Goal: Information Seeking & Learning: Compare options

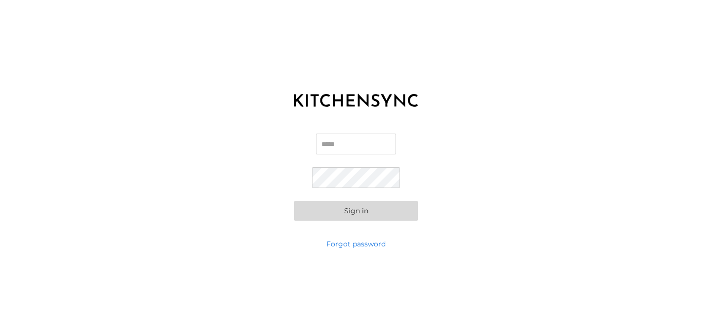
click at [354, 148] on input "Email" at bounding box center [356, 144] width 80 height 21
click at [285, 162] on div "Email Password Sign in" at bounding box center [356, 177] width 712 height 124
click at [353, 136] on input "Email" at bounding box center [356, 144] width 80 height 21
click at [370, 215] on button "Sign in" at bounding box center [356, 211] width 124 height 20
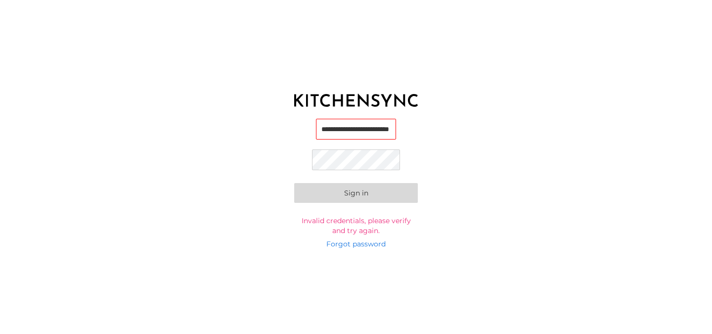
click at [294, 183] on button "Sign in" at bounding box center [356, 193] width 124 height 20
click at [379, 138] on input "**********" at bounding box center [356, 130] width 80 height 21
click at [384, 116] on div "**********" at bounding box center [356, 177] width 712 height 124
drag, startPoint x: 384, startPoint y: 116, endPoint x: 473, endPoint y: 118, distance: 89.5
click at [474, 118] on div "**********" at bounding box center [356, 177] width 712 height 124
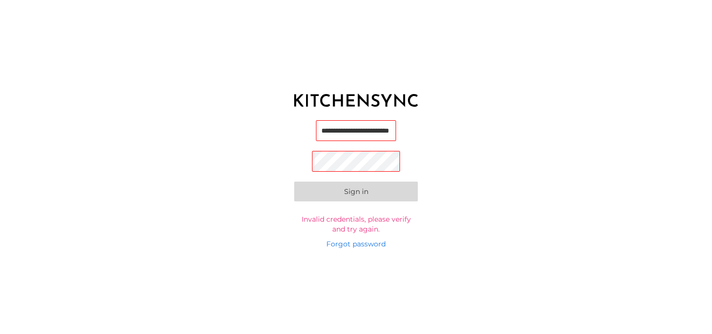
click at [458, 121] on div "**********" at bounding box center [356, 177] width 712 height 124
click at [381, 128] on input "**********" at bounding box center [356, 130] width 80 height 21
drag, startPoint x: 392, startPoint y: 131, endPoint x: 227, endPoint y: 129, distance: 165.2
click at [227, 129] on div "**********" at bounding box center [356, 177] width 712 height 124
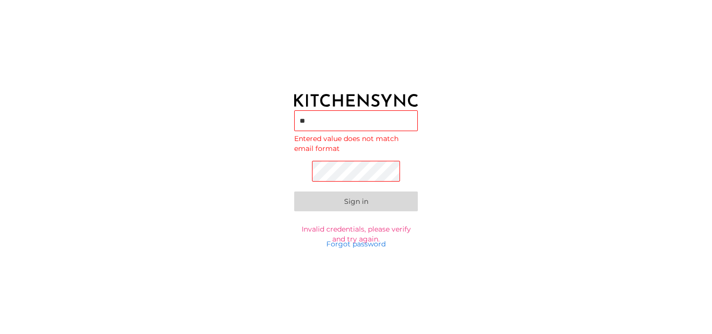
type input "*"
type input "**********"
click at [294, 193] on button "Sign in" at bounding box center [356, 203] width 124 height 20
click at [364, 244] on link "Forgot password" at bounding box center [355, 244] width 59 height 10
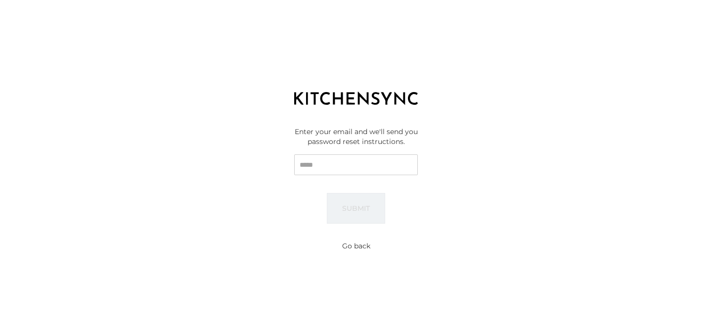
click at [363, 175] on form "Enter your email and we'll send you password reset instructions. Email Submit" at bounding box center [356, 175] width 124 height 97
click at [360, 168] on input "Email" at bounding box center [356, 164] width 124 height 21
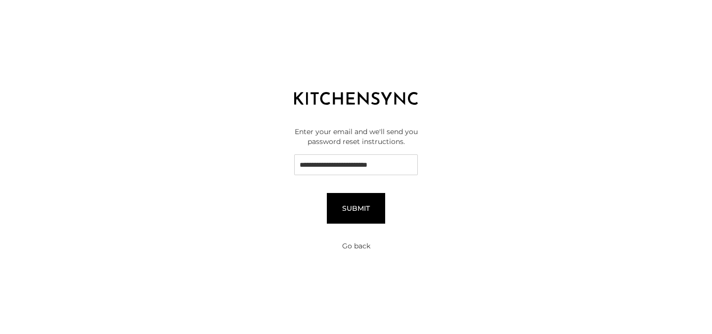
type input "**********"
click at [364, 200] on button "Submit" at bounding box center [356, 208] width 58 height 31
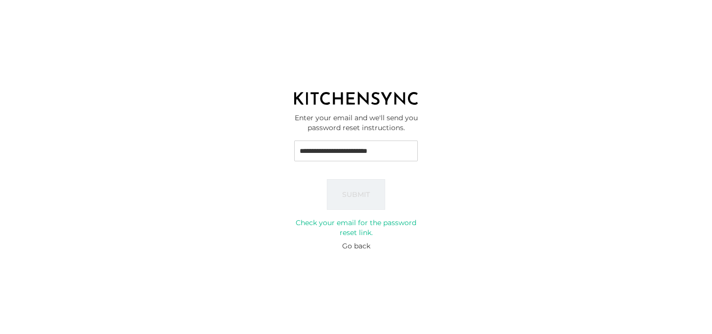
click at [364, 146] on input "**********" at bounding box center [356, 150] width 124 height 21
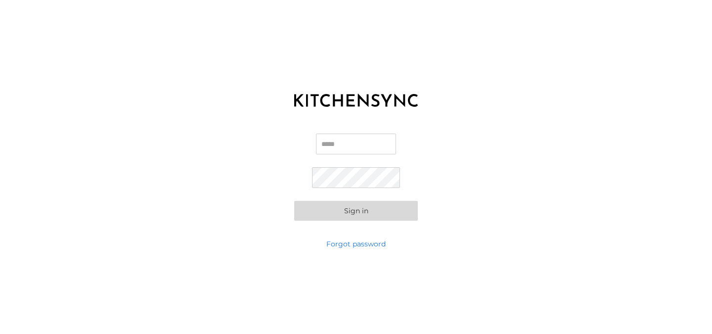
click at [328, 134] on input "Email" at bounding box center [356, 144] width 80 height 21
type input "**********"
click at [294, 201] on button "Sign in" at bounding box center [356, 211] width 124 height 20
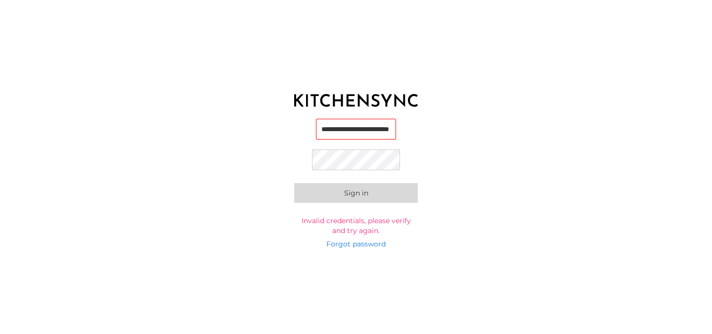
click at [294, 183] on button "Sign in" at bounding box center [356, 193] width 124 height 20
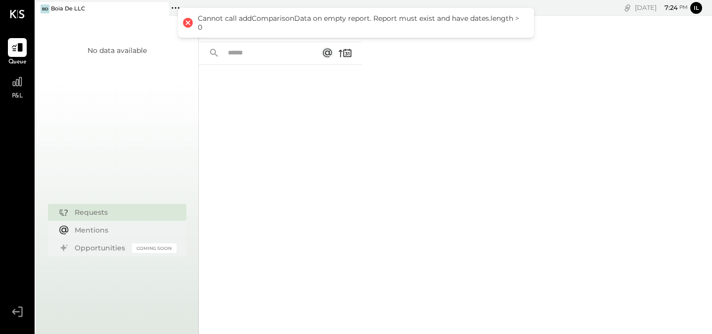
click at [476, 44] on div "For Me For KS Closed" at bounding box center [455, 175] width 513 height 318
click at [462, 22] on div "Cannot call addComparisonData on empty report. Report must exist and have dates…" at bounding box center [361, 23] width 326 height 18
click at [515, 24] on div "Cannot call addComparisonData on empty report. Report must exist and have dates…" at bounding box center [361, 23] width 326 height 18
click at [187, 24] on div at bounding box center [188, 23] width 14 height 14
click at [74, 27] on div "No data available Requests Mentions Opportunities Coming Soon" at bounding box center [117, 183] width 163 height 334
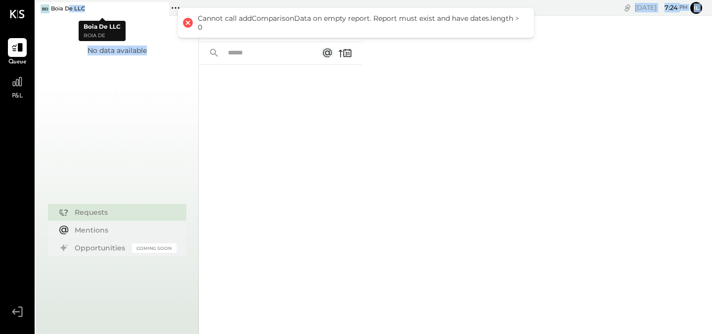
drag, startPoint x: 70, startPoint y: 7, endPoint x: 105, endPoint y: 59, distance: 62.0
click at [103, 59] on div "BD Boia De LLC Pinned Locations ( 1 ) Boia De LLC No locations detected Sun, Se…" at bounding box center [374, 167] width 677 height 334
click at [106, 59] on div "No data available" at bounding box center [117, 116] width 59 height 143
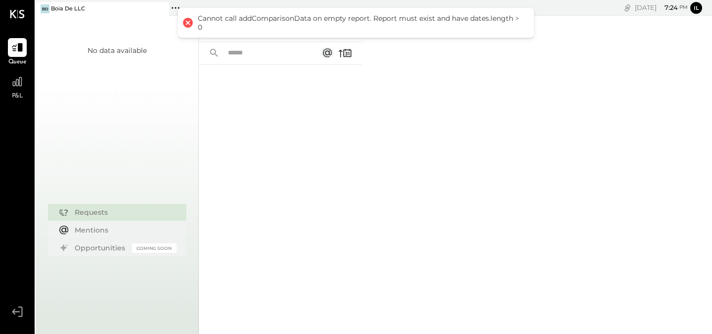
click at [12, 58] on span "Queue" at bounding box center [17, 62] width 18 height 9
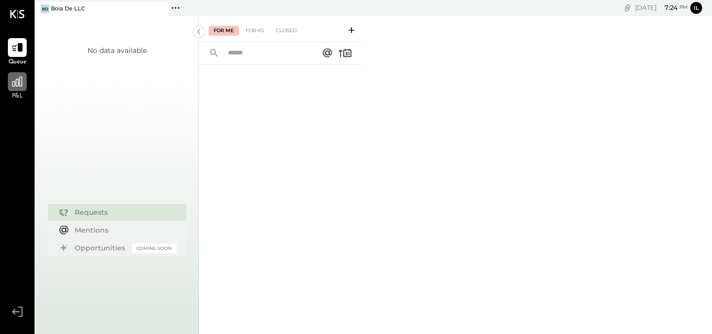
click at [22, 90] on div at bounding box center [17, 81] width 19 height 19
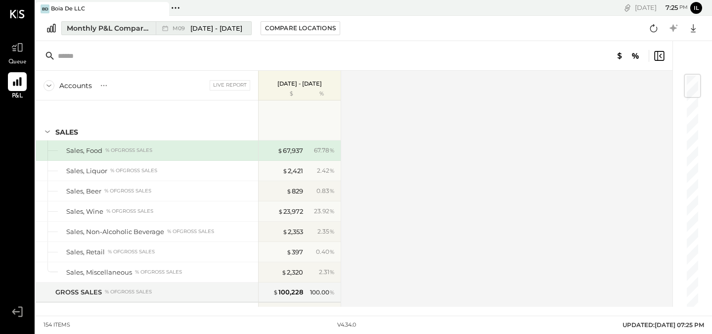
click at [182, 30] on span "M09" at bounding box center [180, 28] width 15 height 5
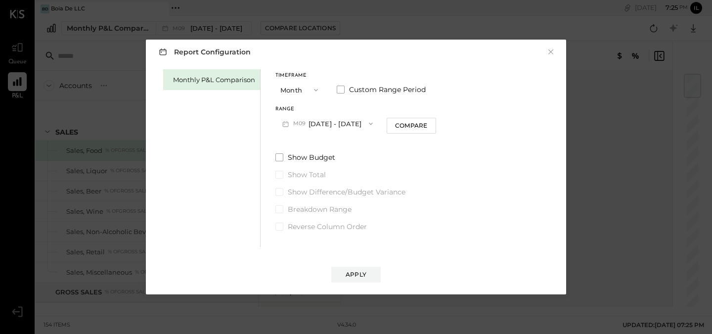
click at [314, 128] on button "M09 Sep 1 - 30, 2025" at bounding box center [327, 123] width 104 height 18
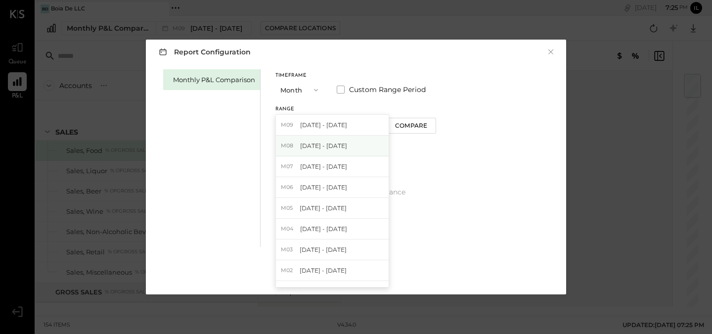
click at [338, 144] on span "Aug 1 - 31, 2025" at bounding box center [323, 145] width 47 height 8
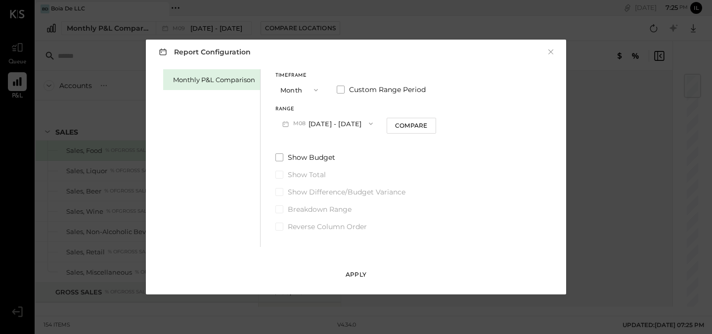
click at [351, 270] on div "Apply" at bounding box center [356, 274] width 21 height 8
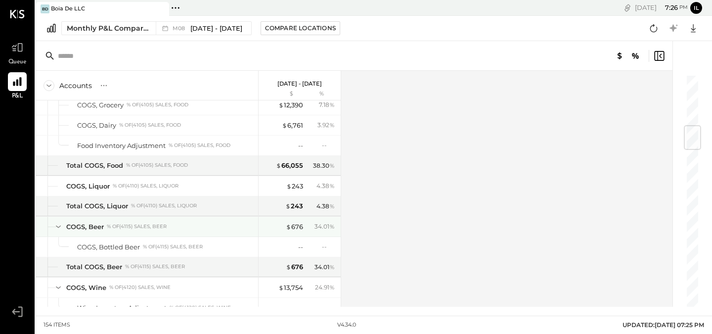
scroll to position [428, 0]
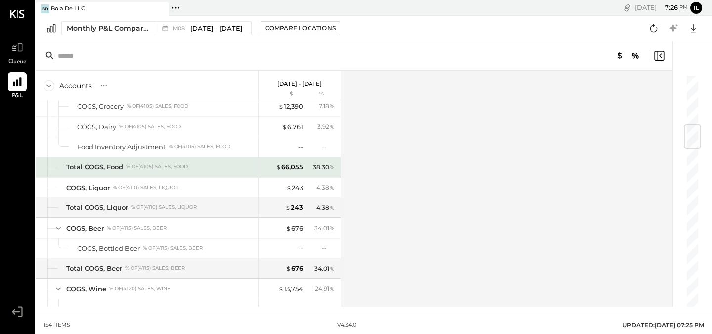
click at [324, 172] on div "$ 66,055 38.30 %" at bounding box center [301, 167] width 74 height 20
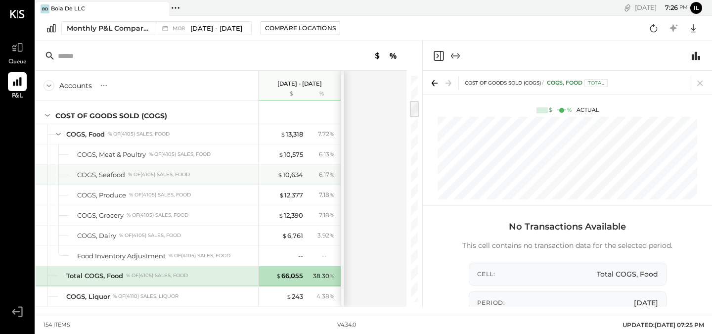
scroll to position [321, 0]
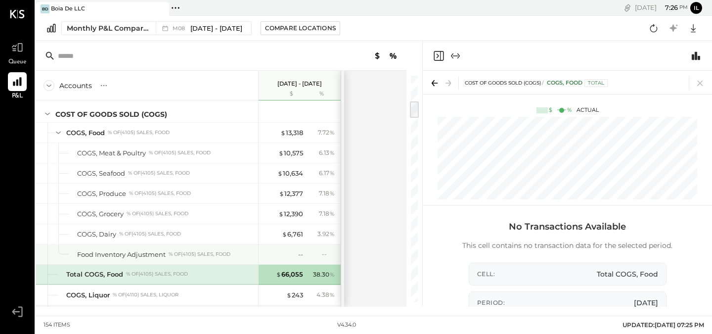
click at [305, 251] on div "-- --" at bounding box center [301, 254] width 74 height 20
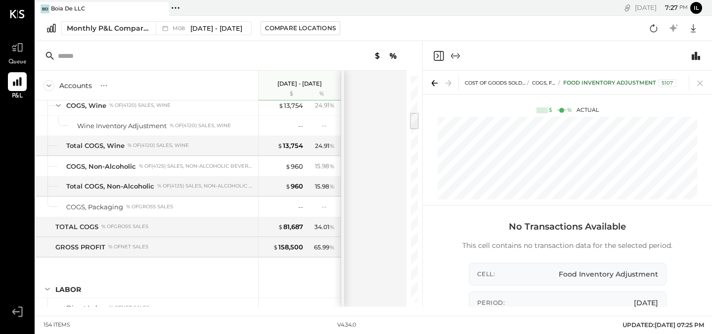
scroll to position [468, 0]
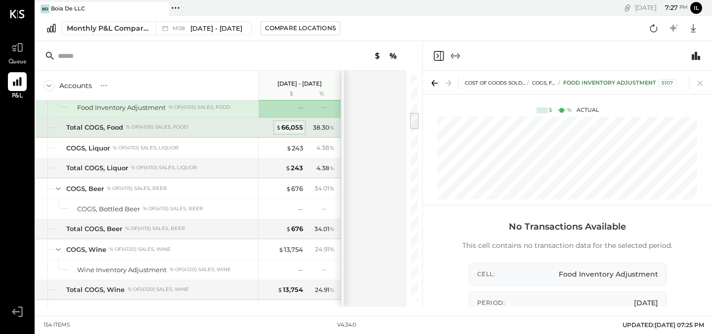
click at [282, 128] on div "$ 66,055" at bounding box center [289, 127] width 27 height 9
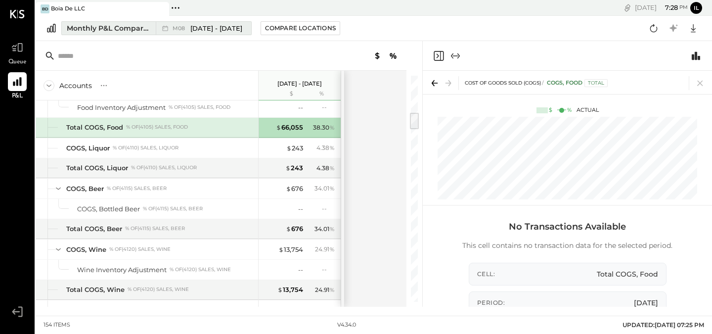
click at [206, 26] on span "Aug 1 - 31, 2025" at bounding box center [216, 28] width 52 height 9
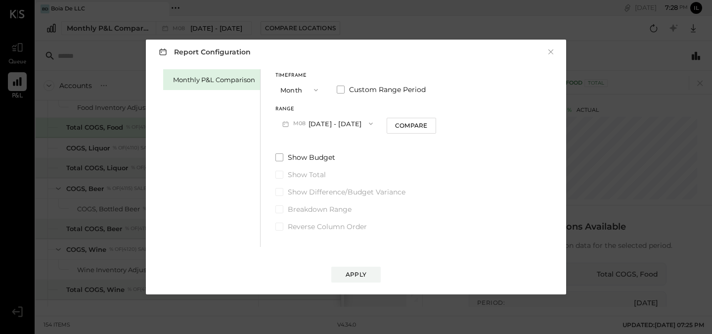
click at [333, 119] on button "M08 Aug 1 - 31, 2025" at bounding box center [327, 123] width 104 height 18
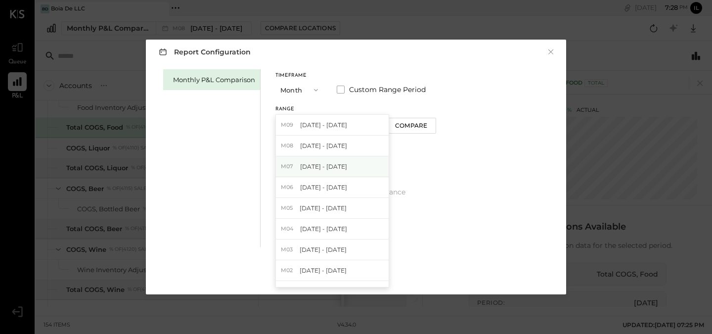
click at [332, 164] on span "Jul 1 - 31, 2025" at bounding box center [323, 166] width 47 height 8
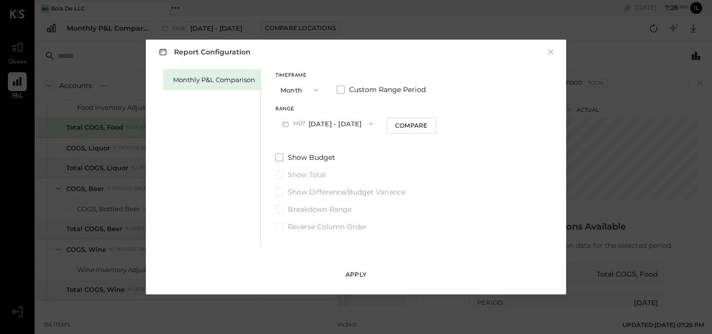
click at [358, 272] on div "Apply" at bounding box center [356, 274] width 21 height 8
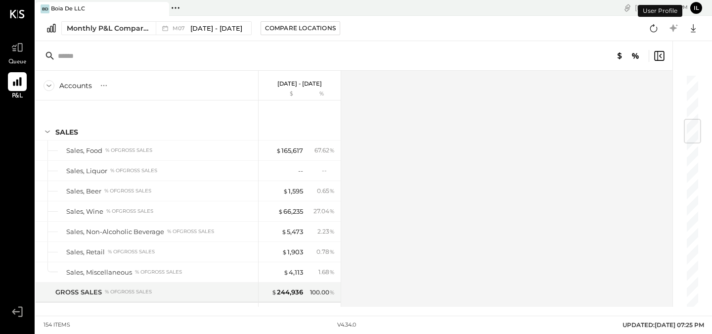
scroll to position [382, 0]
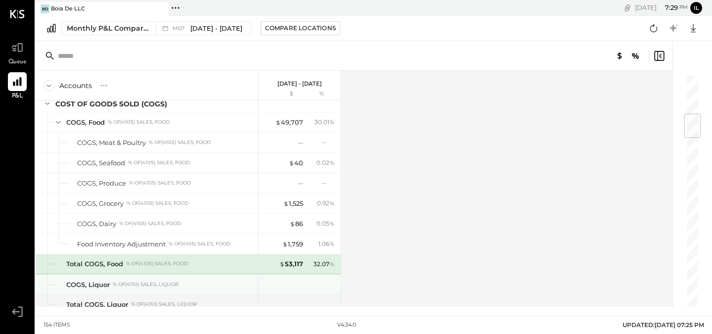
scroll to position [338, 0]
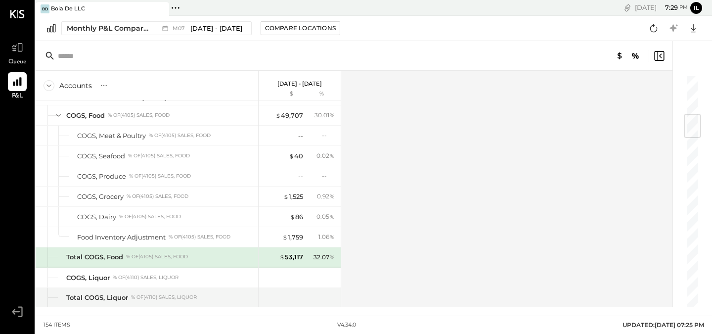
click at [321, 251] on div "$ 53,117 32.07 %" at bounding box center [301, 257] width 74 height 20
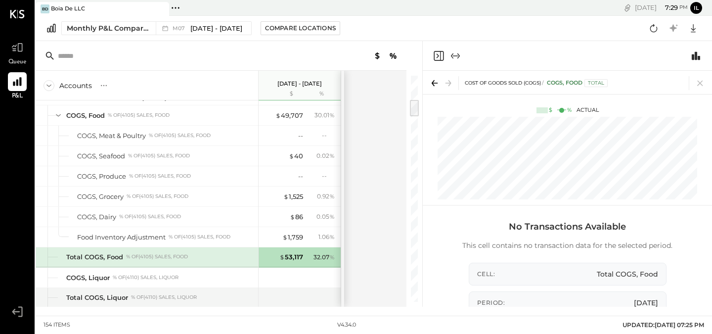
scroll to position [191, 0]
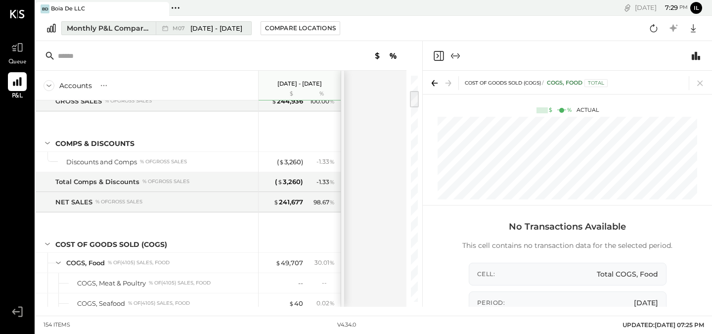
click at [229, 30] on span "Jul 1 - 31, 2025" at bounding box center [216, 28] width 52 height 9
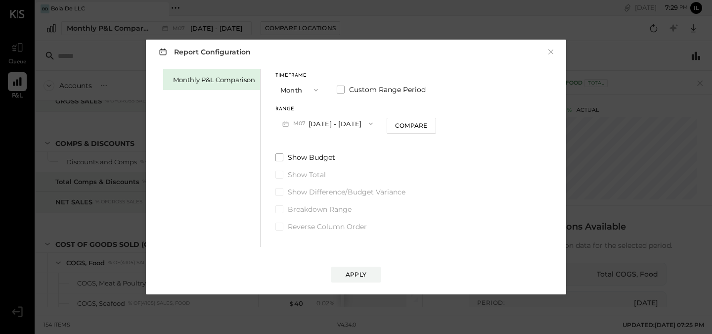
click at [325, 123] on button "M07 Jul 1 - 31, 2025" at bounding box center [327, 123] width 104 height 18
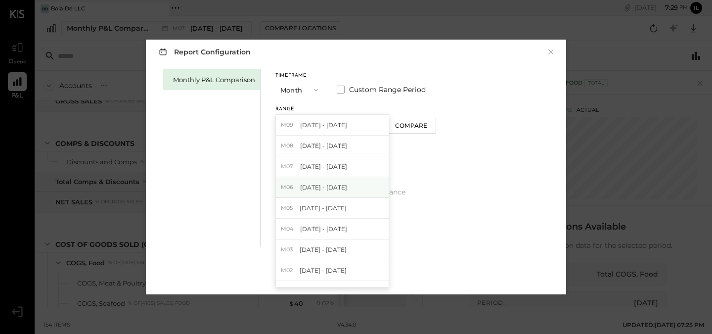
click at [322, 188] on span "Jun 1 - 30, 2025" at bounding box center [323, 187] width 47 height 8
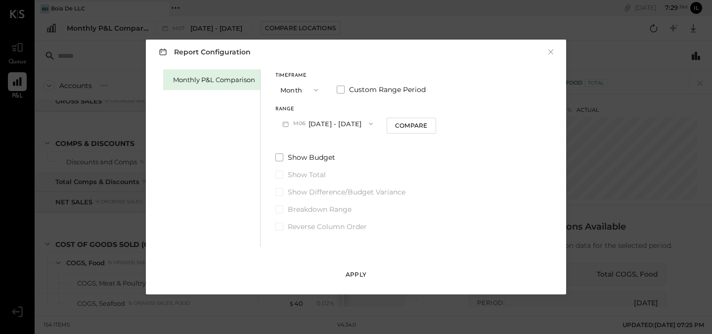
click at [352, 273] on div "Apply" at bounding box center [356, 274] width 21 height 8
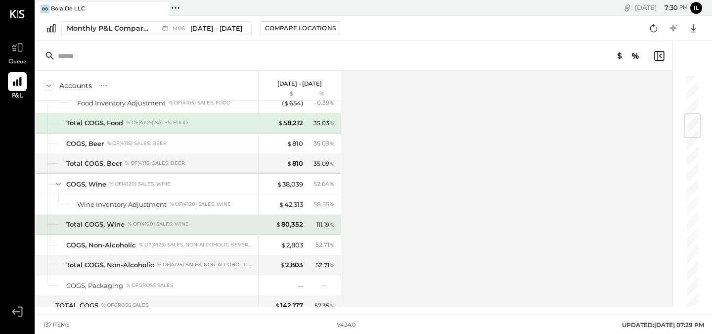
scroll to position [335, 0]
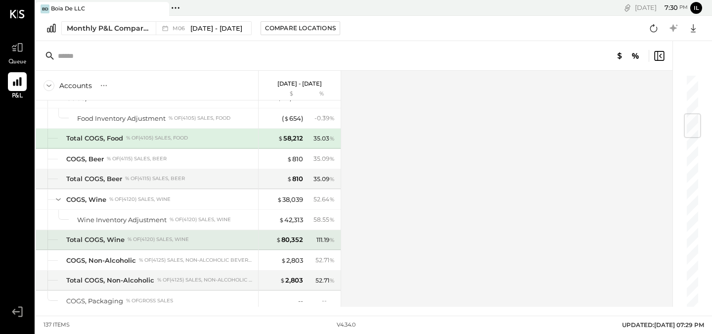
click at [326, 243] on div "111.19 %" at bounding box center [326, 239] width 18 height 9
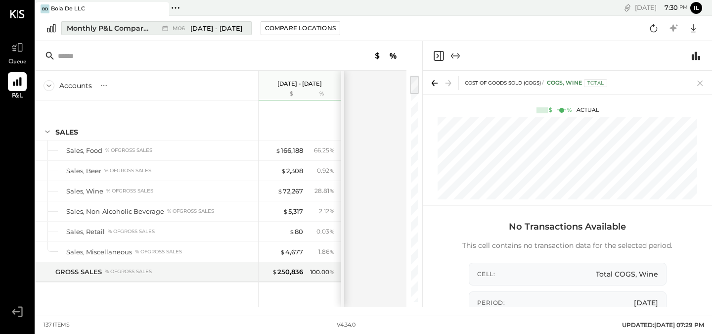
click at [238, 27] on div "M06 Jun 1 - 30, 2025" at bounding box center [201, 28] width 91 height 13
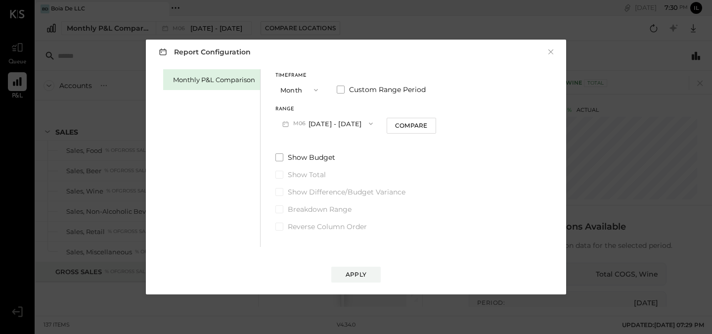
click at [318, 118] on button "M06 Jun 1 - 30, 2025" at bounding box center [327, 123] width 104 height 18
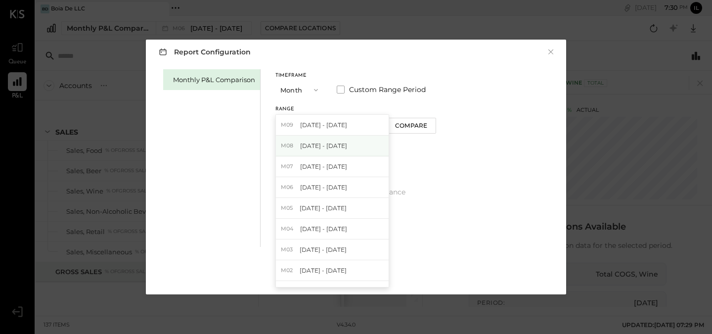
click at [336, 144] on span "Aug 1 - 31, 2025" at bounding box center [323, 145] width 47 height 8
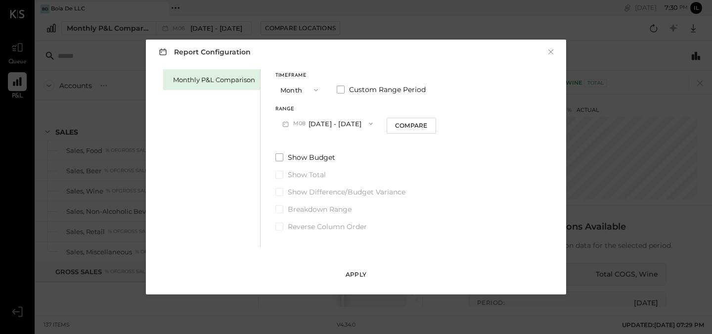
click at [356, 271] on div "Apply" at bounding box center [356, 274] width 21 height 8
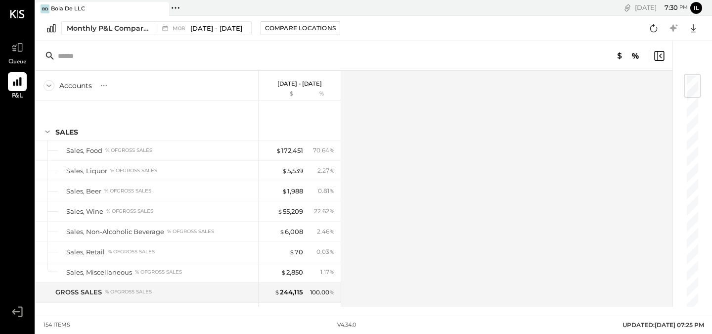
click at [235, 53] on div at bounding box center [354, 56] width 637 height 30
click at [236, 32] on span "Aug 1 - 31, 2025" at bounding box center [216, 28] width 52 height 9
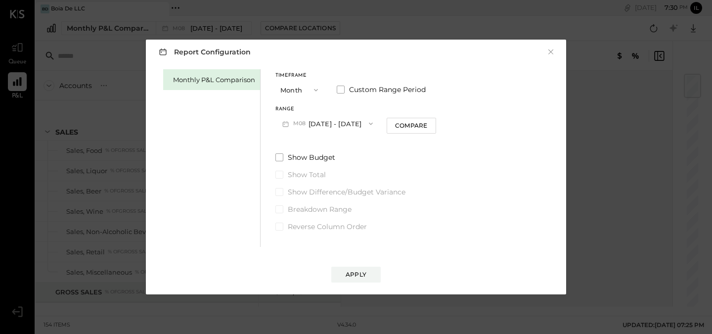
click at [314, 117] on button "M08 Aug 1 - 31, 2025" at bounding box center [327, 123] width 104 height 18
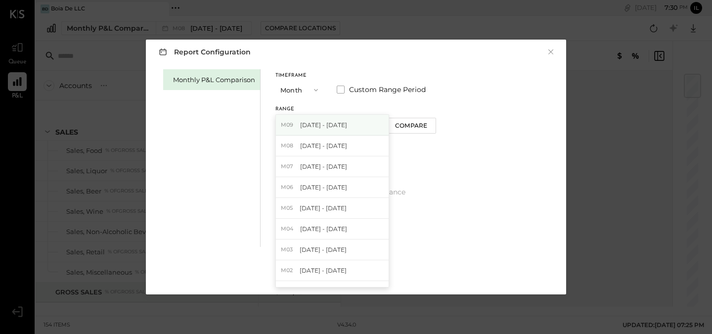
click at [333, 124] on span "Sep 1 - 30, 2025" at bounding box center [323, 125] width 47 height 8
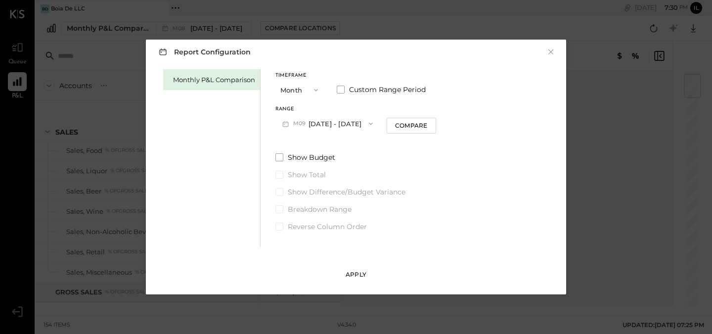
click at [365, 278] on div "Apply" at bounding box center [356, 274] width 21 height 8
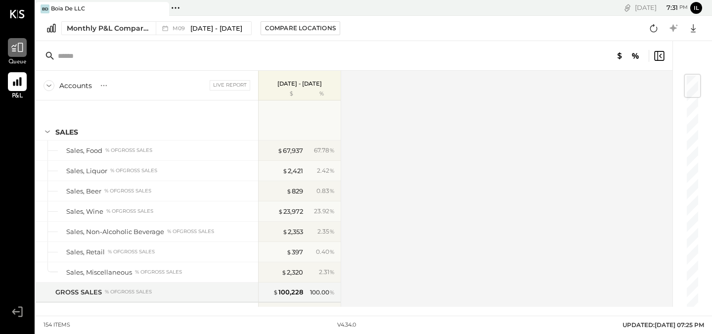
click at [24, 51] on div at bounding box center [17, 47] width 19 height 19
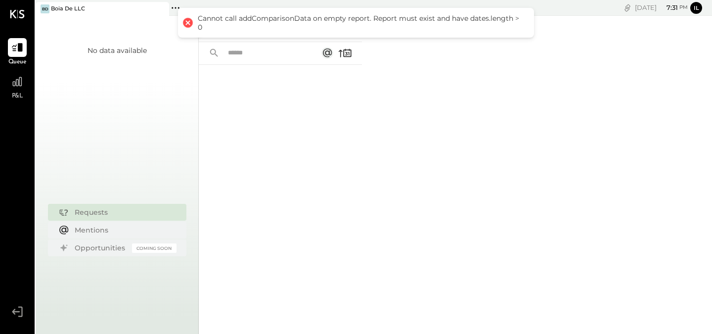
click at [251, 37] on div "Cannot call addComparisonData on empty report. Report must exist and have dates…" at bounding box center [356, 23] width 356 height 30
click at [186, 27] on div at bounding box center [188, 23] width 14 height 14
click at [303, 130] on div at bounding box center [280, 187] width 163 height 244
click at [24, 79] on div at bounding box center [17, 81] width 19 height 19
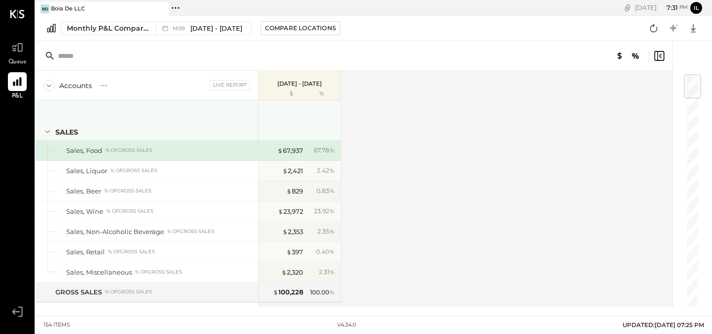
scroll to position [38, 0]
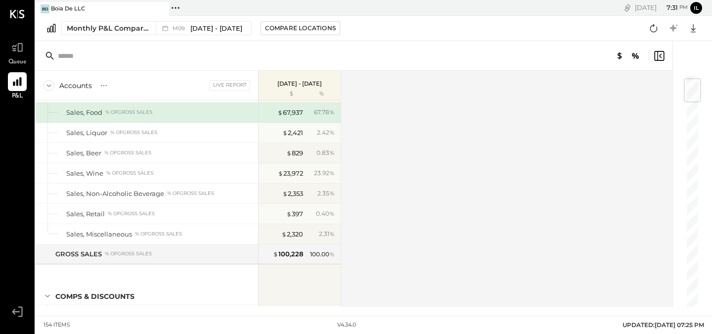
click at [85, 86] on div "Accounts" at bounding box center [75, 86] width 33 height 10
click at [108, 84] on icon at bounding box center [104, 86] width 10 height 10
click at [157, 82] on div "Live Report" at bounding box center [199, 85] width 102 height 10
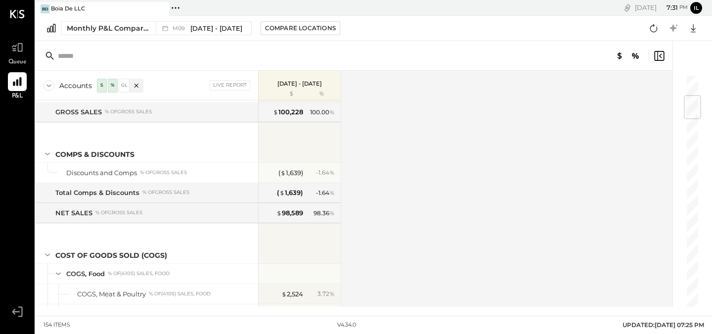
scroll to position [181, 0]
click at [175, 174] on div "% of GROSS SALES" at bounding box center [163, 172] width 47 height 7
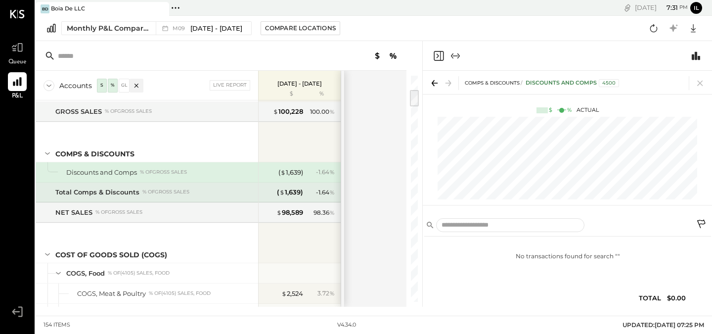
click at [182, 186] on div "Total Comps & Discounts % of GROSS SALES" at bounding box center [147, 192] width 223 height 20
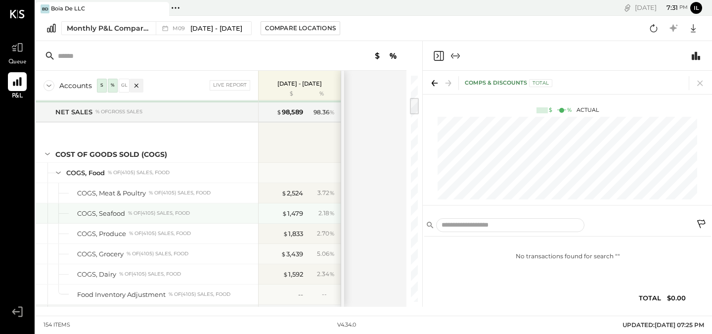
scroll to position [281, 0]
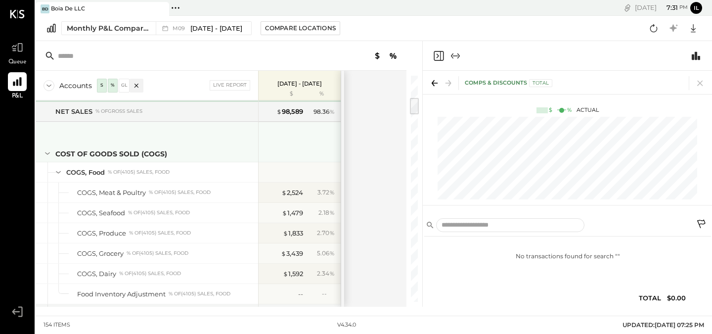
click at [46, 147] on div at bounding box center [47, 140] width 11 height 37
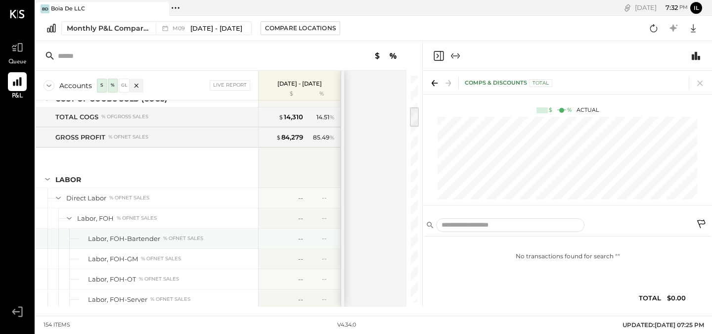
scroll to position [349, 0]
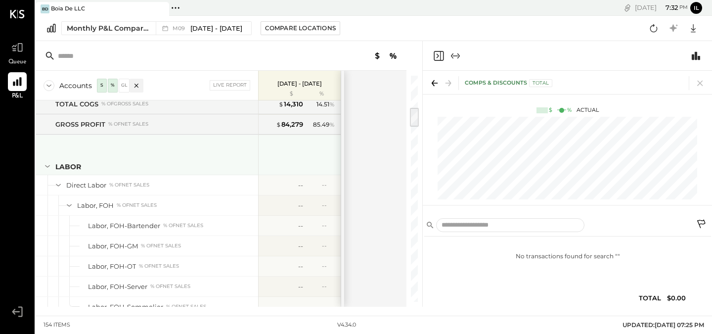
click at [46, 165] on icon at bounding box center [47, 166] width 11 height 11
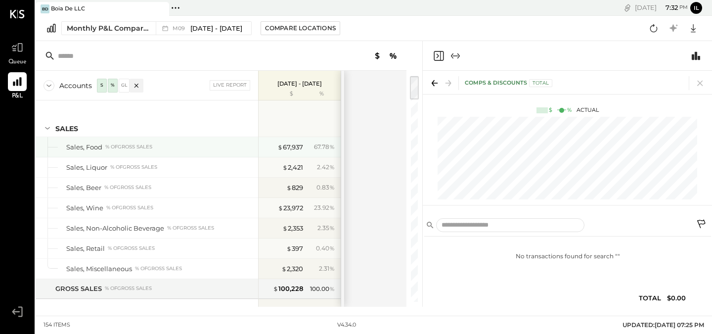
scroll to position [4, 0]
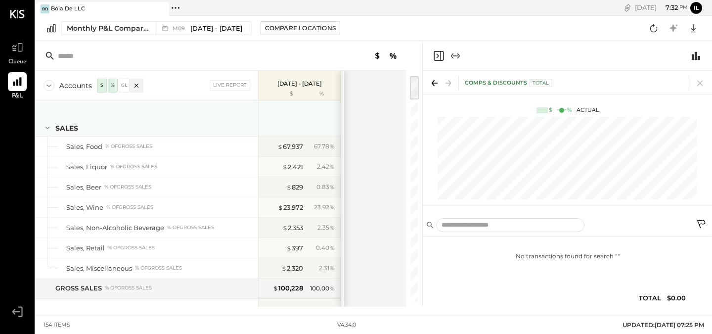
click at [48, 125] on icon at bounding box center [47, 127] width 11 height 11
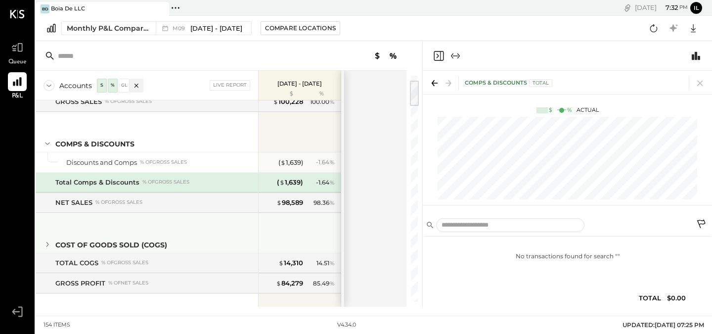
scroll to position [49, 0]
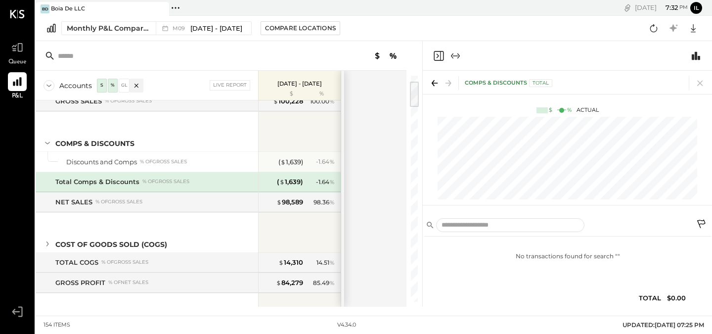
click at [290, 84] on p "Sep 1 - 30, 2025" at bounding box center [299, 83] width 45 height 7
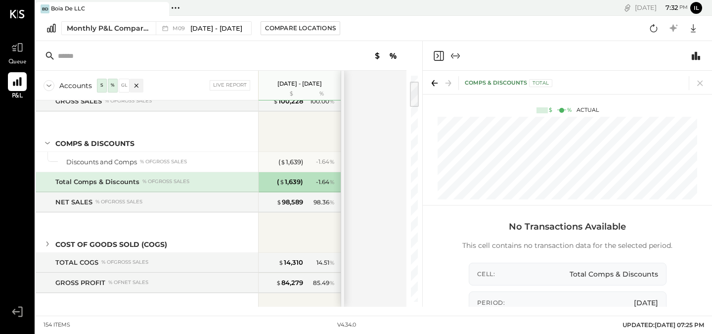
click at [288, 82] on p "Sep 1 - 30, 2025" at bounding box center [299, 83] width 45 height 7
click at [215, 28] on span "Sep 1 - 30, 2025" at bounding box center [216, 28] width 52 height 9
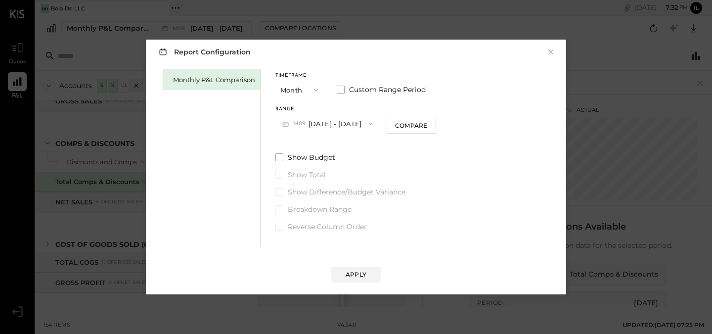
click at [297, 126] on span "M09" at bounding box center [300, 124] width 15 height 8
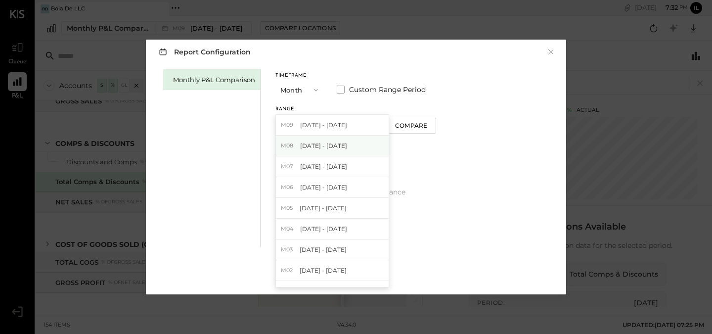
click at [319, 149] on span "Aug 1 - 31, 2025" at bounding box center [323, 145] width 47 height 8
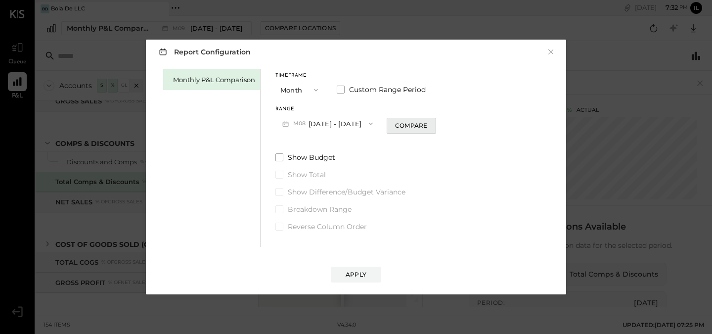
click at [410, 129] on div "Compare" at bounding box center [411, 125] width 32 height 8
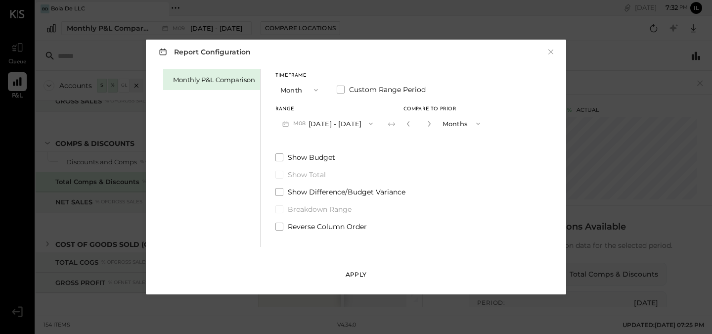
click at [362, 271] on div "Apply" at bounding box center [356, 274] width 21 height 8
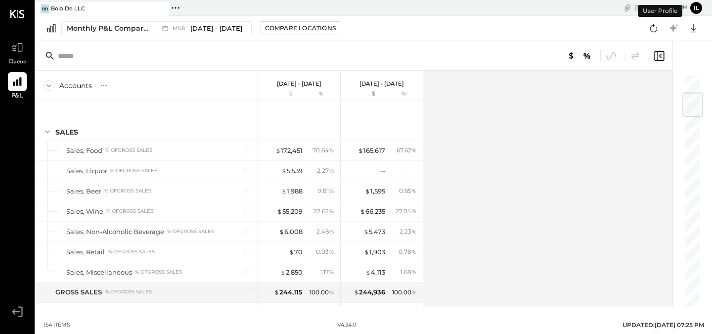
scroll to position [159, 0]
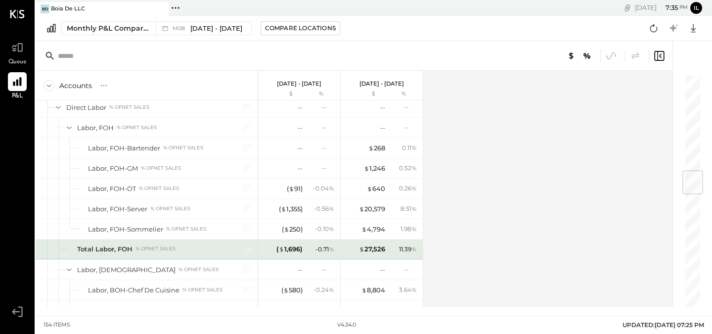
scroll to position [824, 0]
